Goal: Task Accomplishment & Management: Use online tool/utility

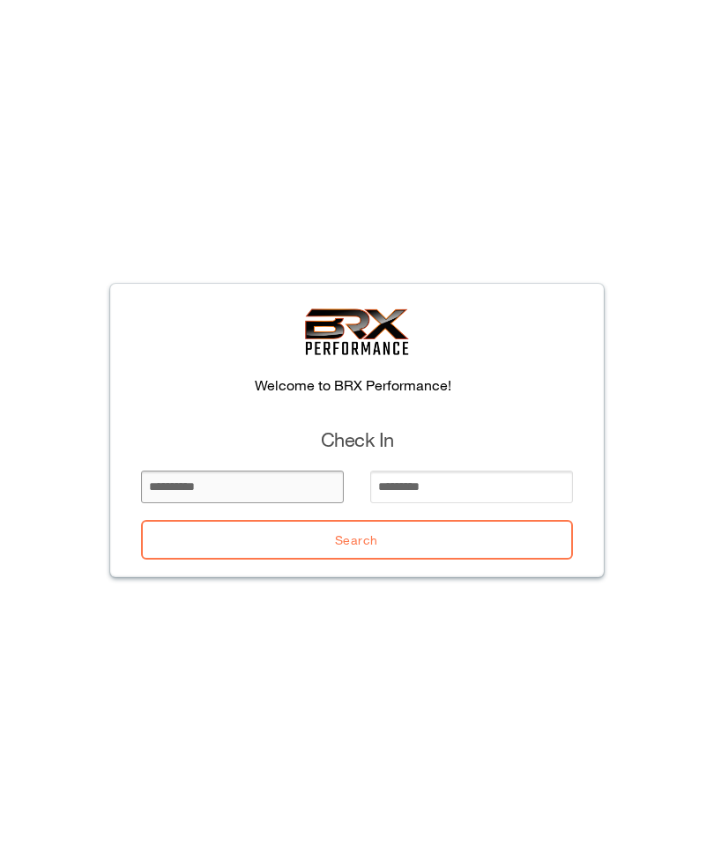
click at [164, 483] on input "email" at bounding box center [242, 487] width 203 height 33
type input "******"
click at [386, 472] on input "email" at bounding box center [471, 487] width 203 height 33
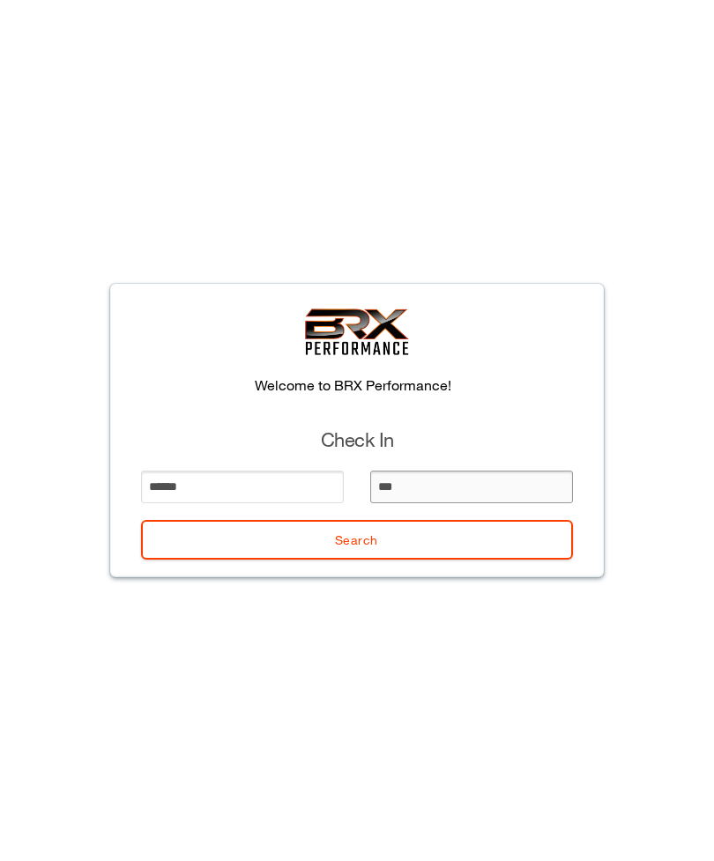
type input "****"
click at [282, 524] on button "Search" at bounding box center [357, 540] width 432 height 40
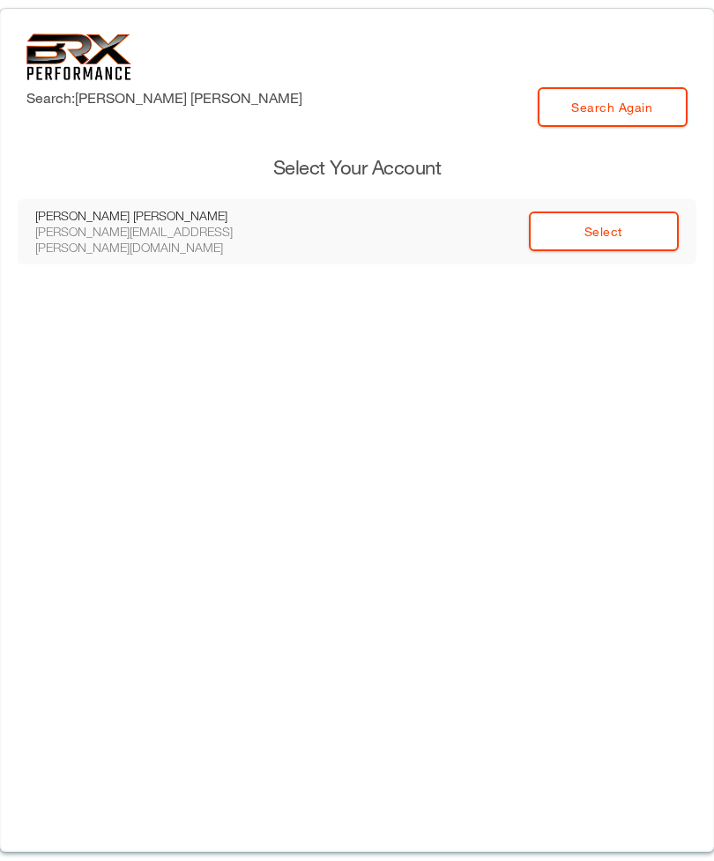
click at [626, 231] on link "Select" at bounding box center [604, 232] width 150 height 40
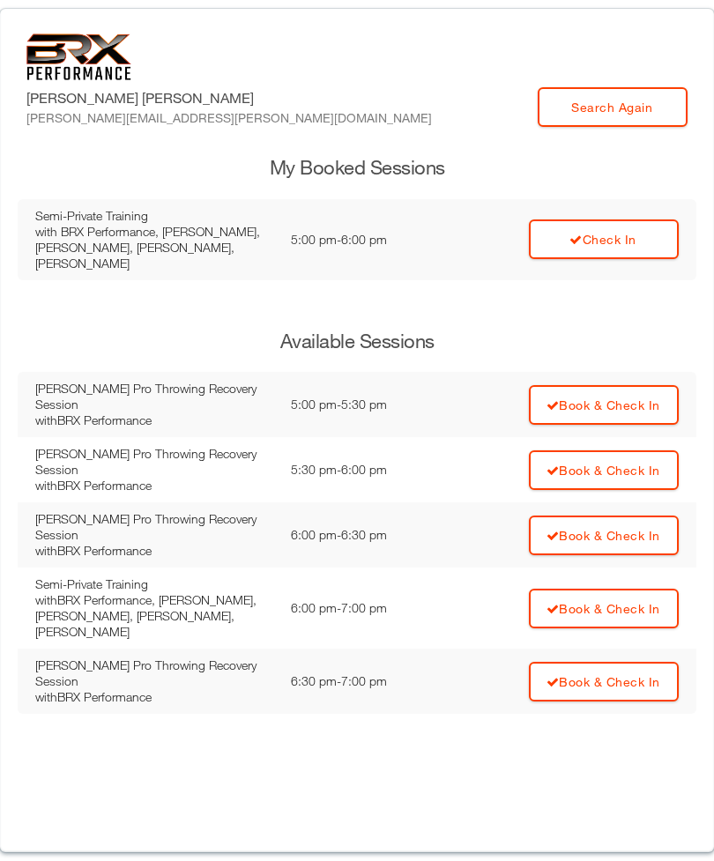
click at [584, 248] on link "Check In" at bounding box center [604, 239] width 150 height 40
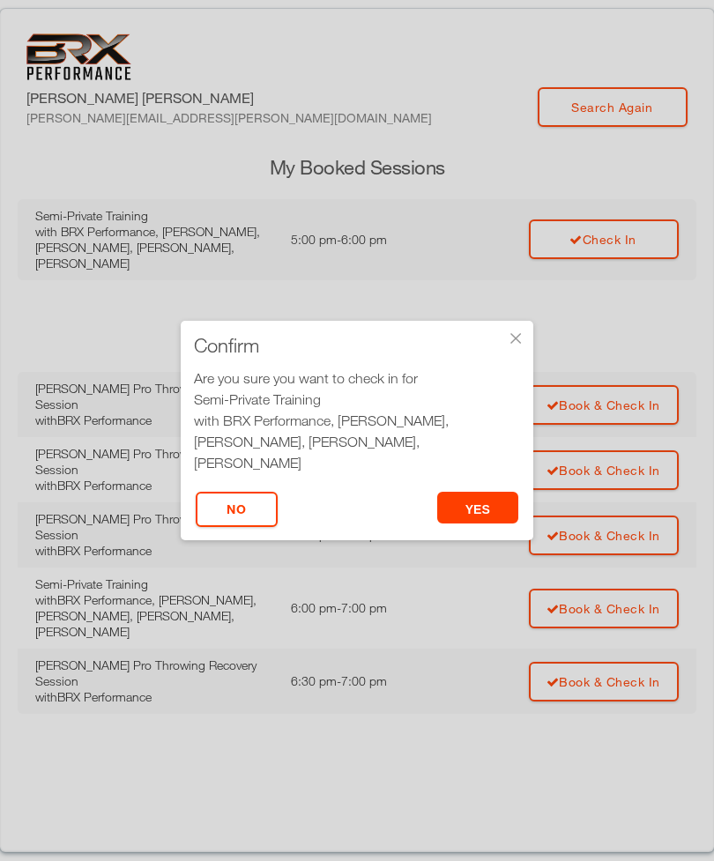
click at [472, 517] on button "yes" at bounding box center [478, 508] width 82 height 32
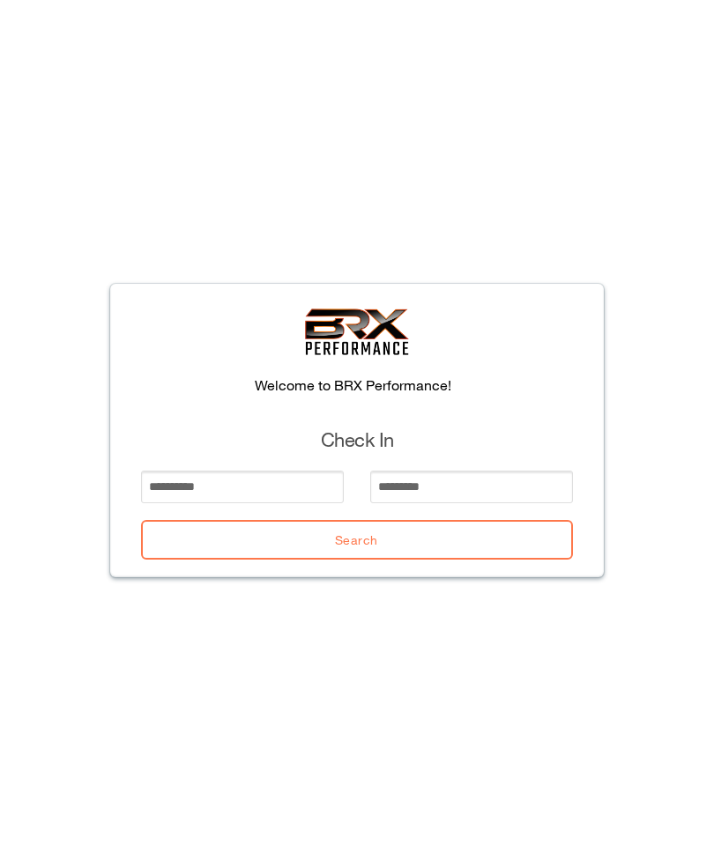
click at [246, 462] on div "Welcome to BRX Performance! Check In Search" at bounding box center [357, 431] width 494 height 294
click at [281, 496] on input "email" at bounding box center [242, 487] width 203 height 33
type input "*"
click at [396, 496] on input "email" at bounding box center [471, 487] width 203 height 33
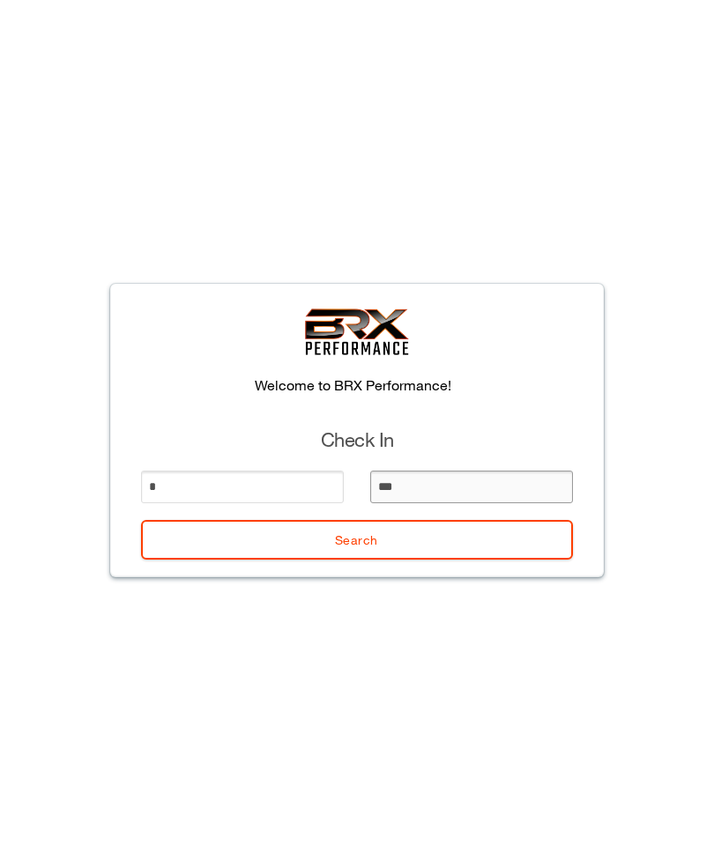
type input "****"
click at [416, 542] on button "Search" at bounding box center [357, 540] width 432 height 40
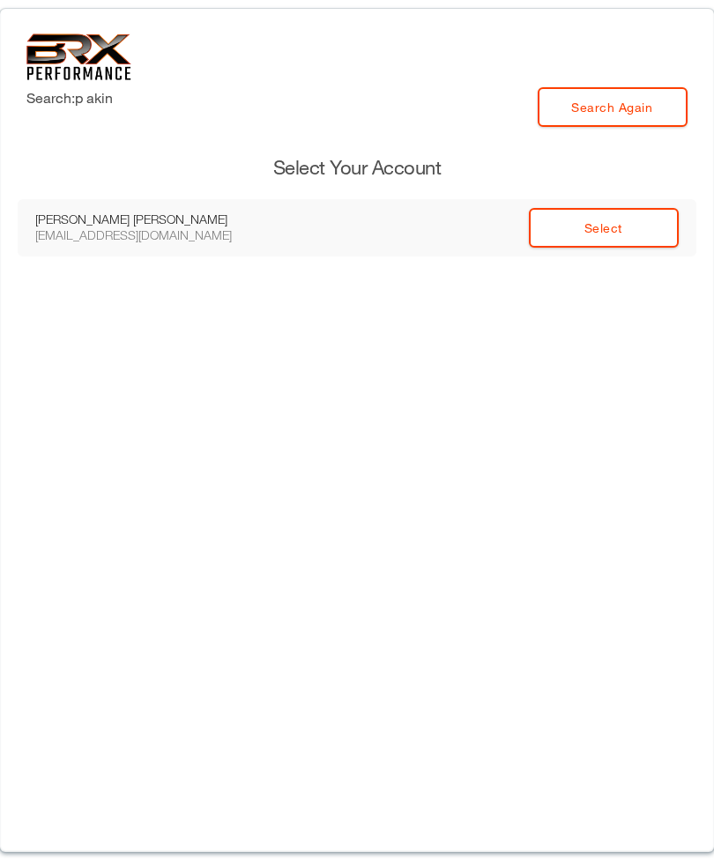
click at [621, 234] on link "Select" at bounding box center [604, 228] width 150 height 40
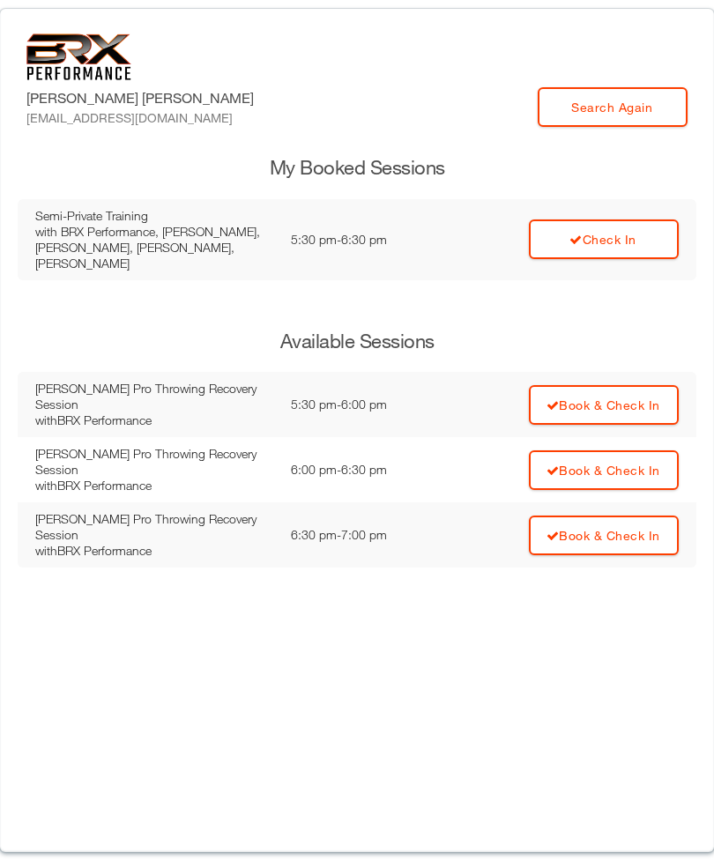
click at [625, 219] on link "Check In" at bounding box center [604, 239] width 150 height 40
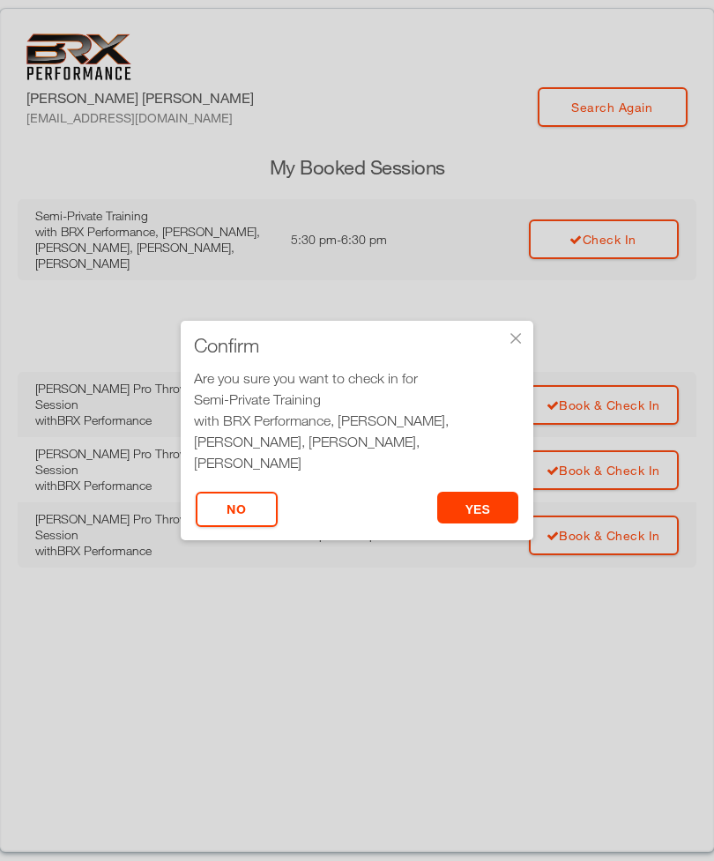
click at [488, 519] on button "yes" at bounding box center [478, 508] width 82 height 32
